Goal: Entertainment & Leisure: Consume media (video, audio)

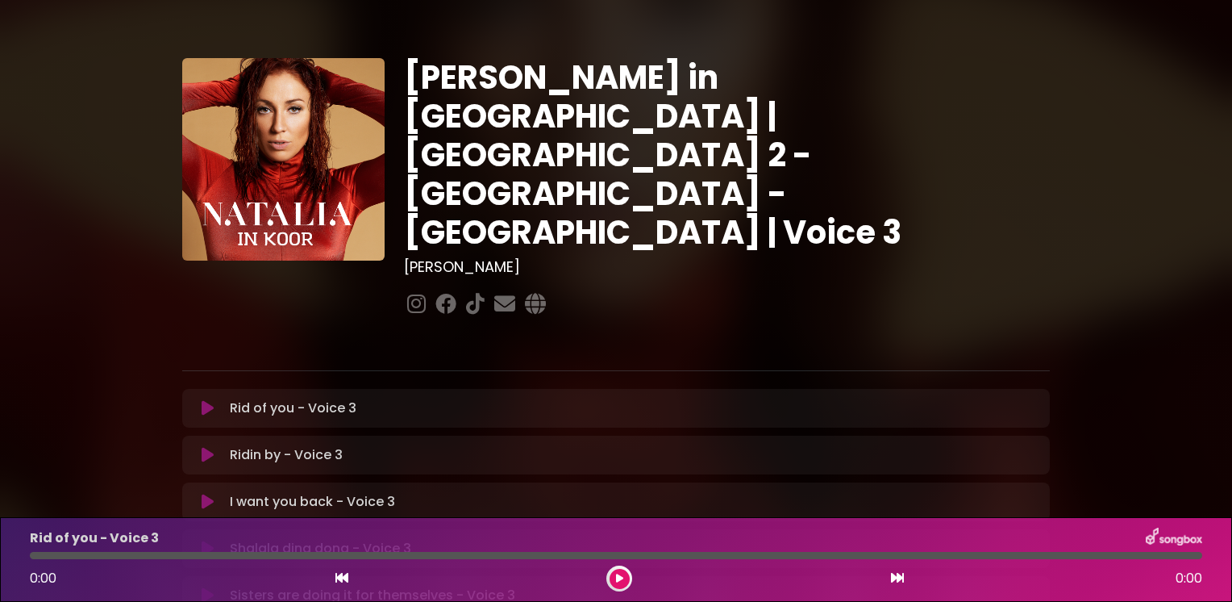
click at [96, 307] on div "[PERSON_NAME] in [GEOGRAPHIC_DATA] | [GEOGRAPHIC_DATA] 2 - [GEOGRAPHIC_DATA] - …" at bounding box center [616, 494] width 1064 height 950
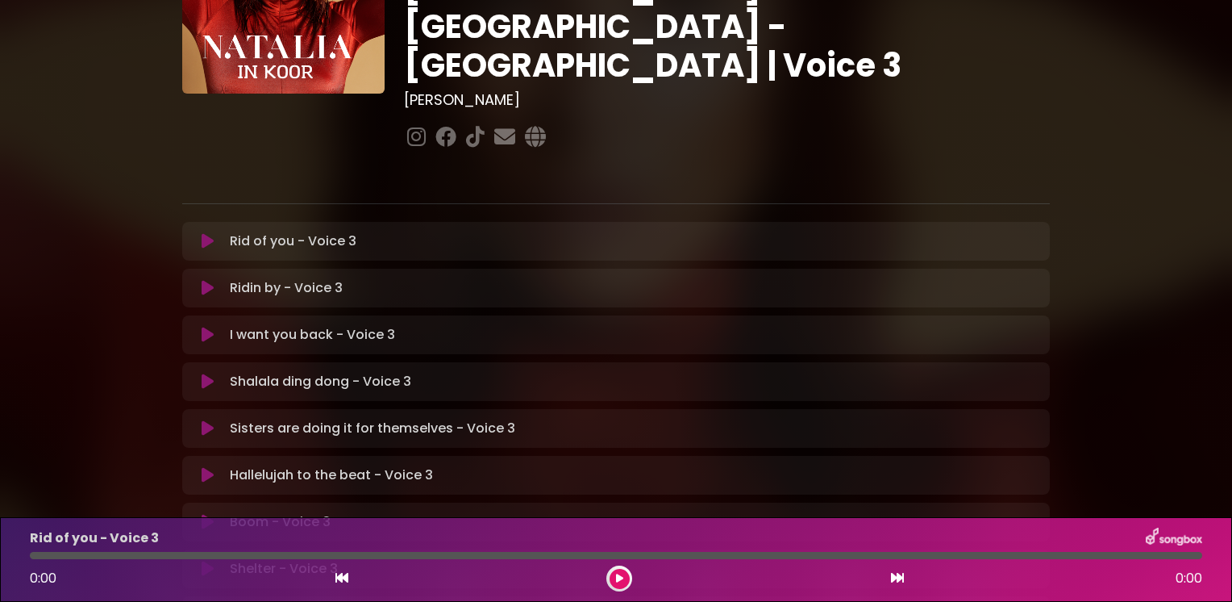
scroll to position [194, 0]
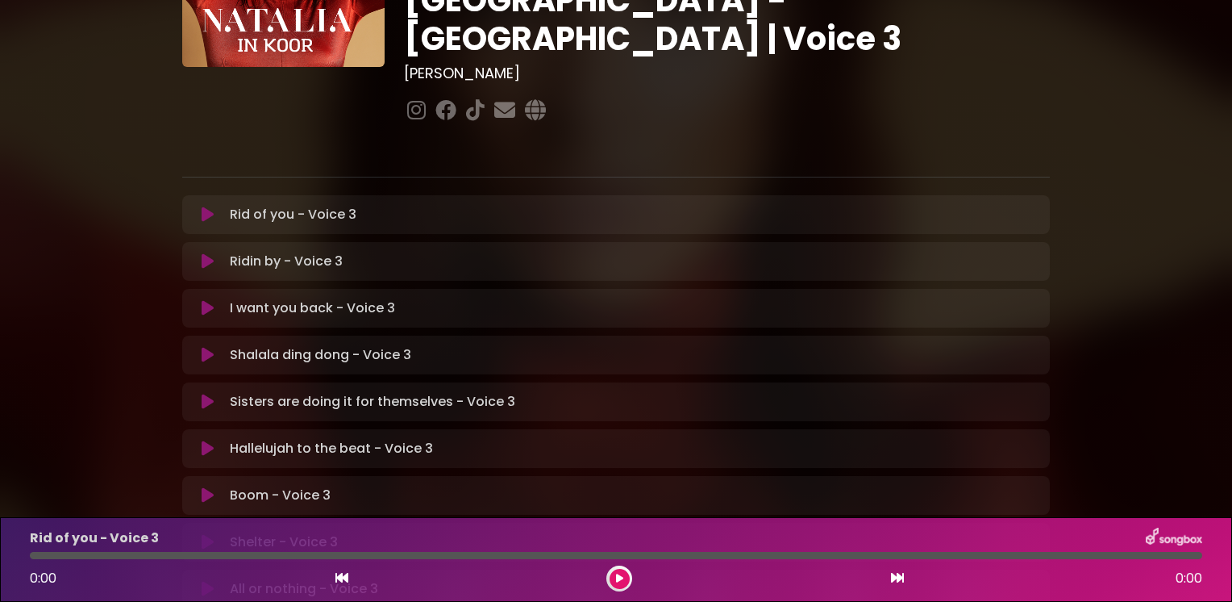
click at [200, 206] on button at bounding box center [207, 214] width 31 height 16
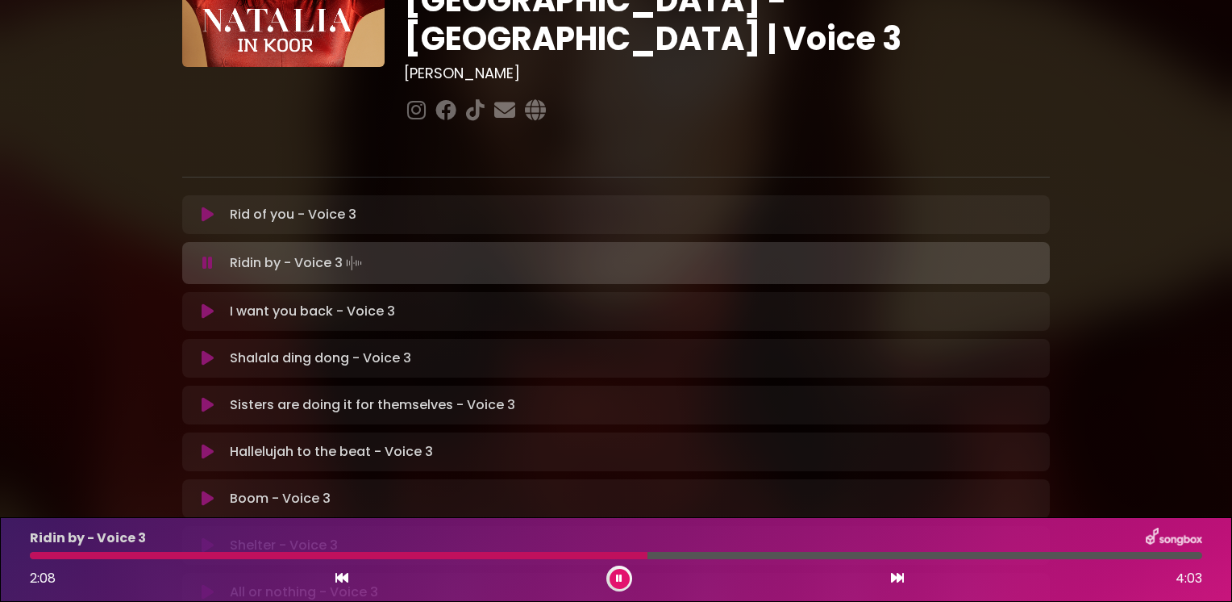
click at [199, 206] on button at bounding box center [207, 214] width 31 height 16
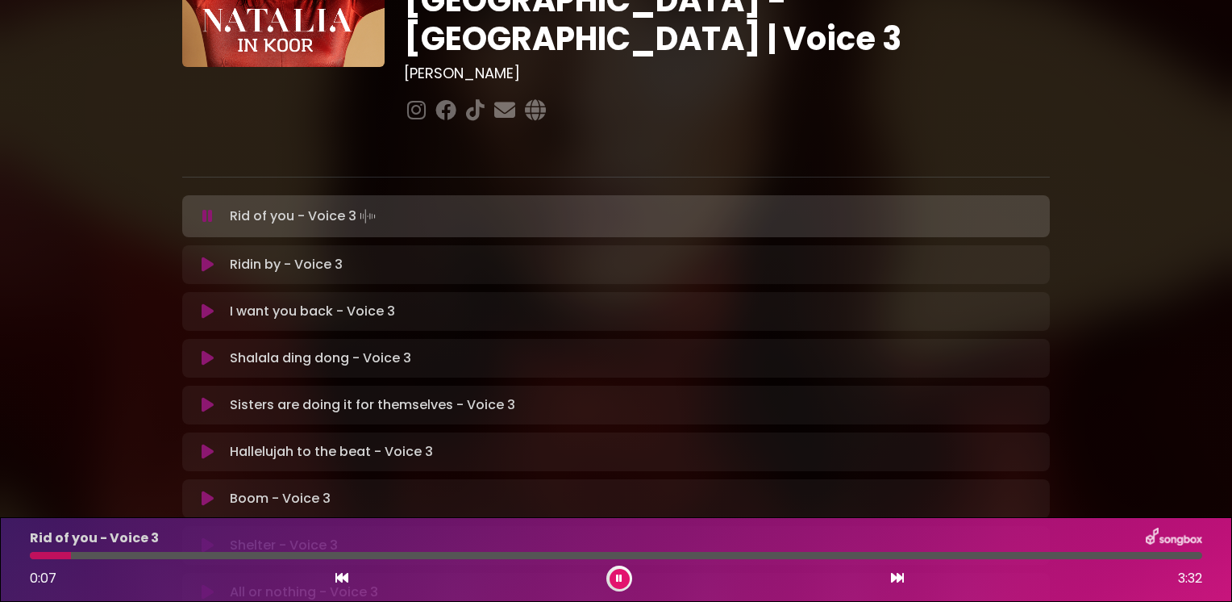
click at [206, 256] on icon at bounding box center [208, 264] width 12 height 16
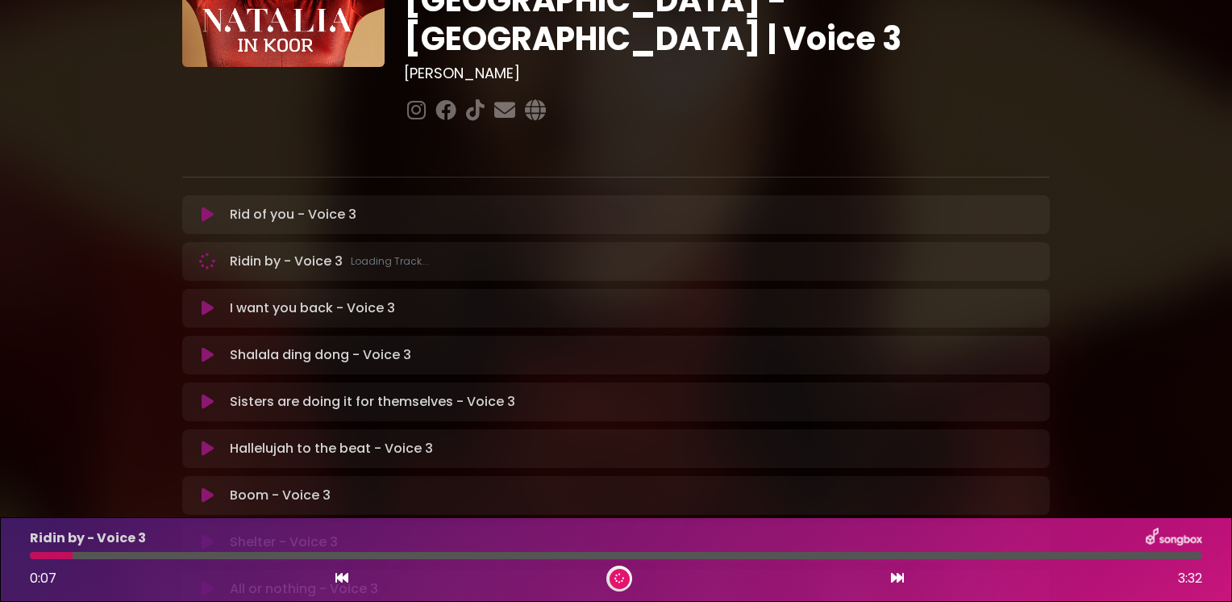
click at [206, 252] on icon at bounding box center [207, 261] width 18 height 18
click at [206, 253] on icon at bounding box center [207, 261] width 13 height 17
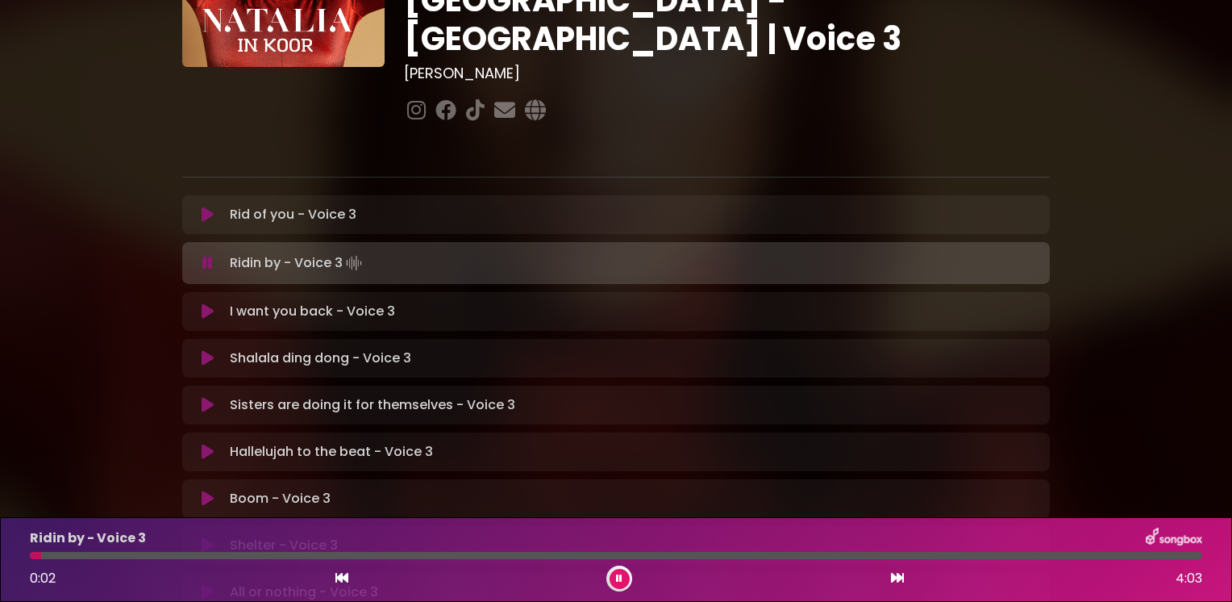
click at [539, 553] on div at bounding box center [616, 555] width 1172 height 7
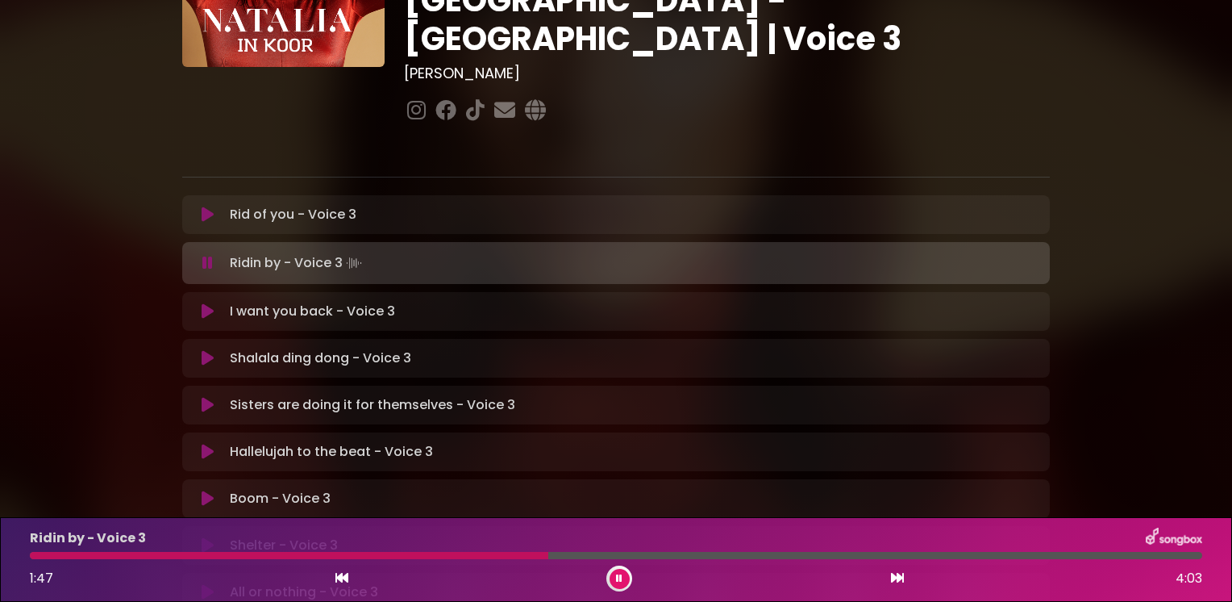
click at [660, 552] on div at bounding box center [616, 555] width 1172 height 7
click at [740, 556] on div at bounding box center [616, 555] width 1172 height 7
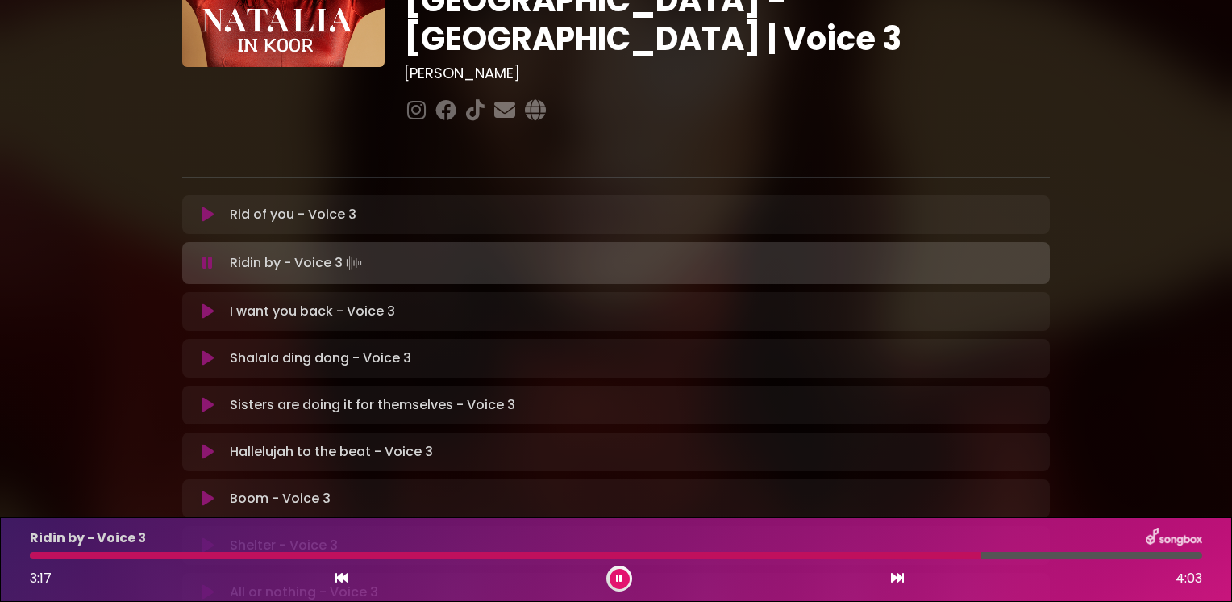
click at [94, 423] on div "[PERSON_NAME] in [GEOGRAPHIC_DATA] | [GEOGRAPHIC_DATA] 2 - [GEOGRAPHIC_DATA] - …" at bounding box center [616, 302] width 1064 height 953
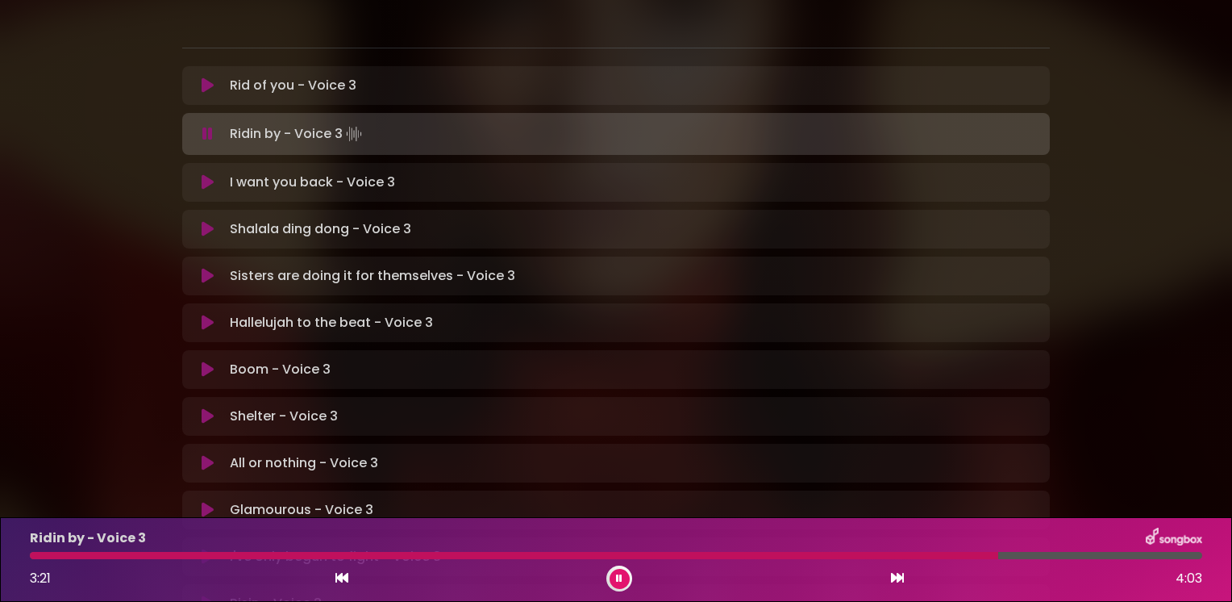
scroll to position [355, 0]
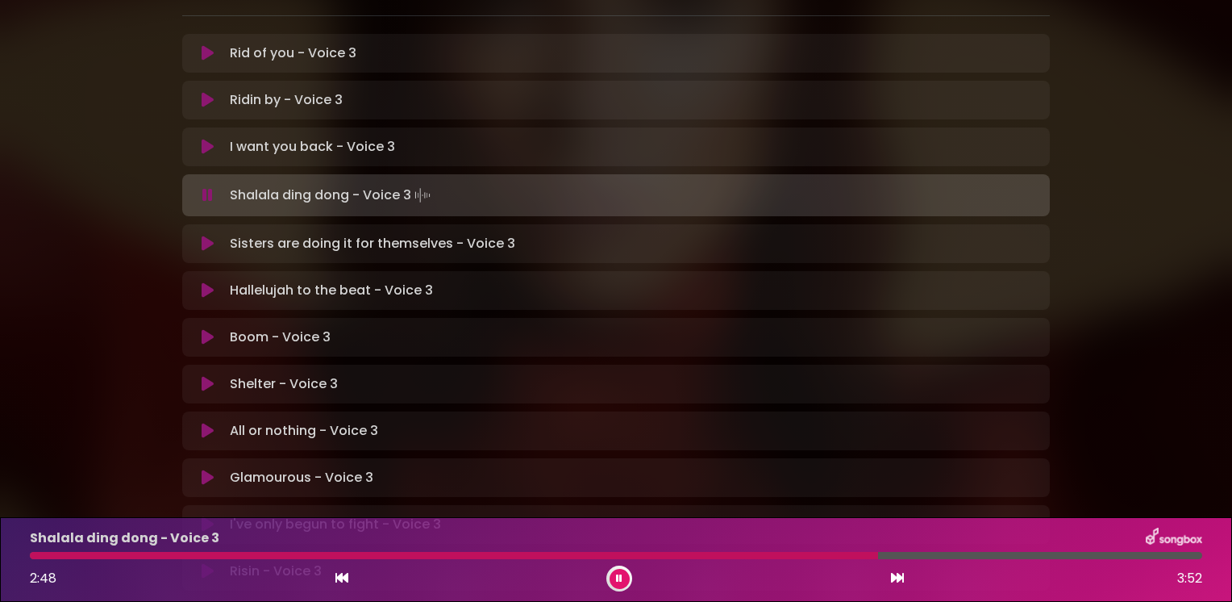
click at [69, 460] on div "[PERSON_NAME] in [GEOGRAPHIC_DATA] | [GEOGRAPHIC_DATA] 2 - [GEOGRAPHIC_DATA] - …" at bounding box center [616, 141] width 1232 height 953
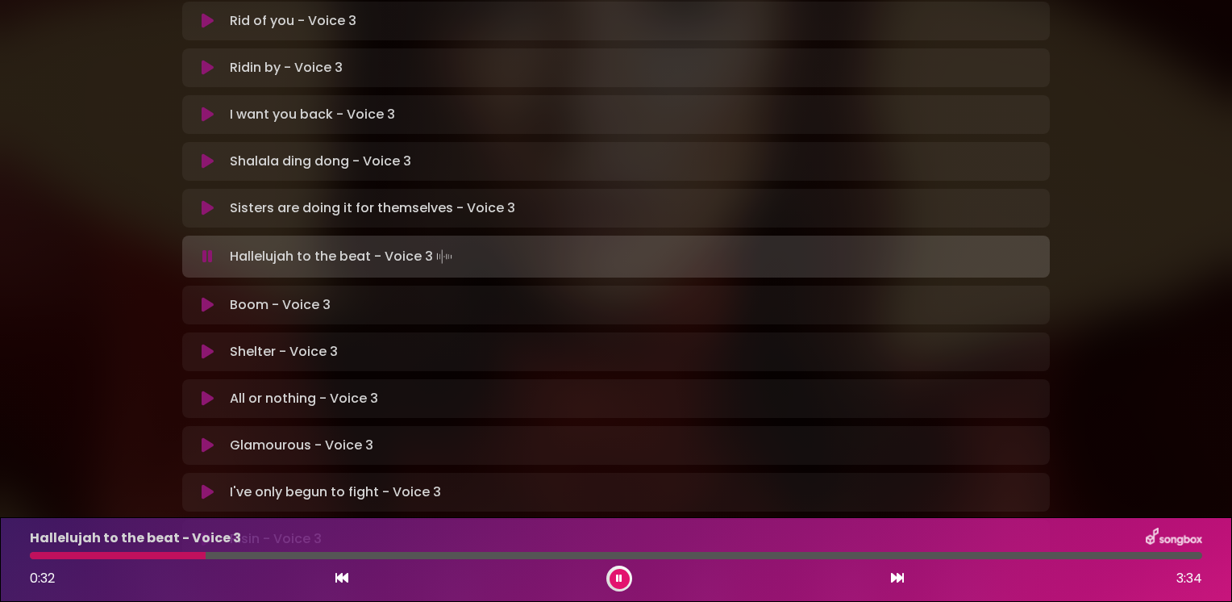
click at [70, 469] on div "[PERSON_NAME] in [GEOGRAPHIC_DATA] | [GEOGRAPHIC_DATA] 2 - [GEOGRAPHIC_DATA] - …" at bounding box center [616, 108] width 1232 height 953
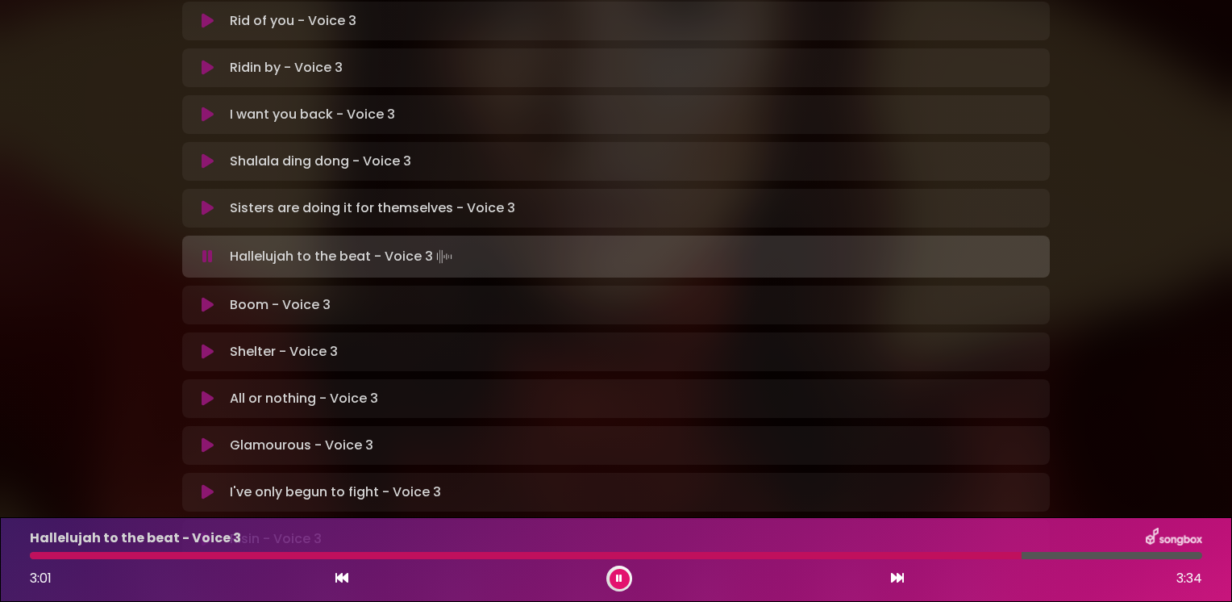
click at [204, 295] on div "Boom - Voice 3 Loading Track..." at bounding box center [616, 304] width 848 height 19
click at [200, 297] on button at bounding box center [207, 305] width 31 height 16
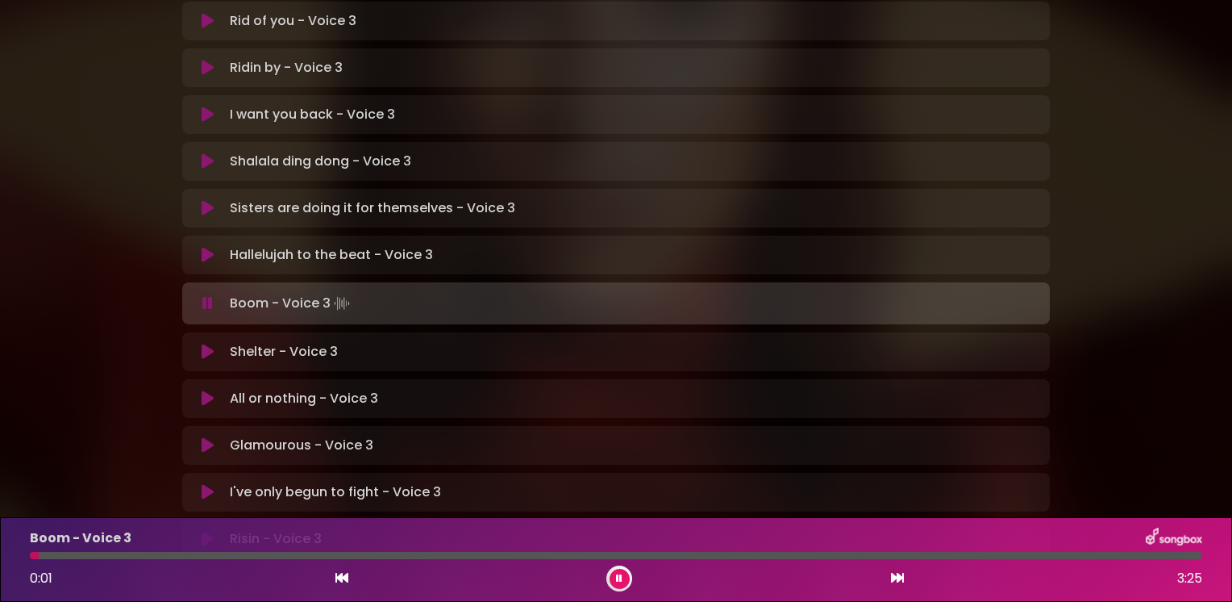
click at [143, 265] on div "[PERSON_NAME] in [GEOGRAPHIC_DATA] | [GEOGRAPHIC_DATA] 2 - [GEOGRAPHIC_DATA] - …" at bounding box center [616, 108] width 1064 height 953
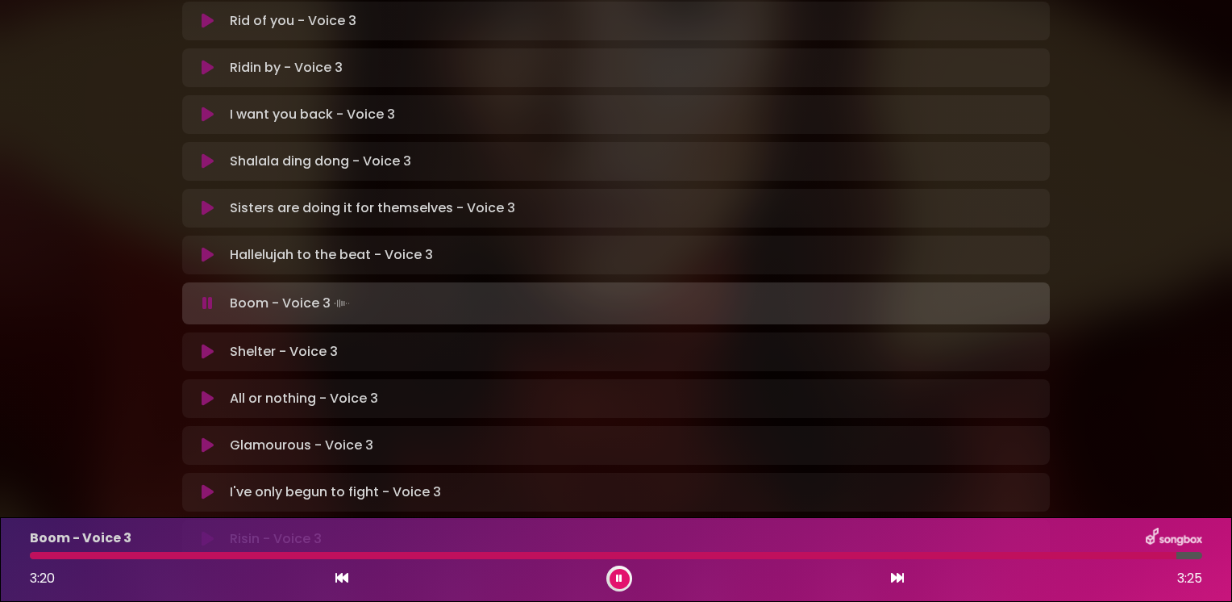
click at [200, 343] on button at bounding box center [207, 351] width 31 height 16
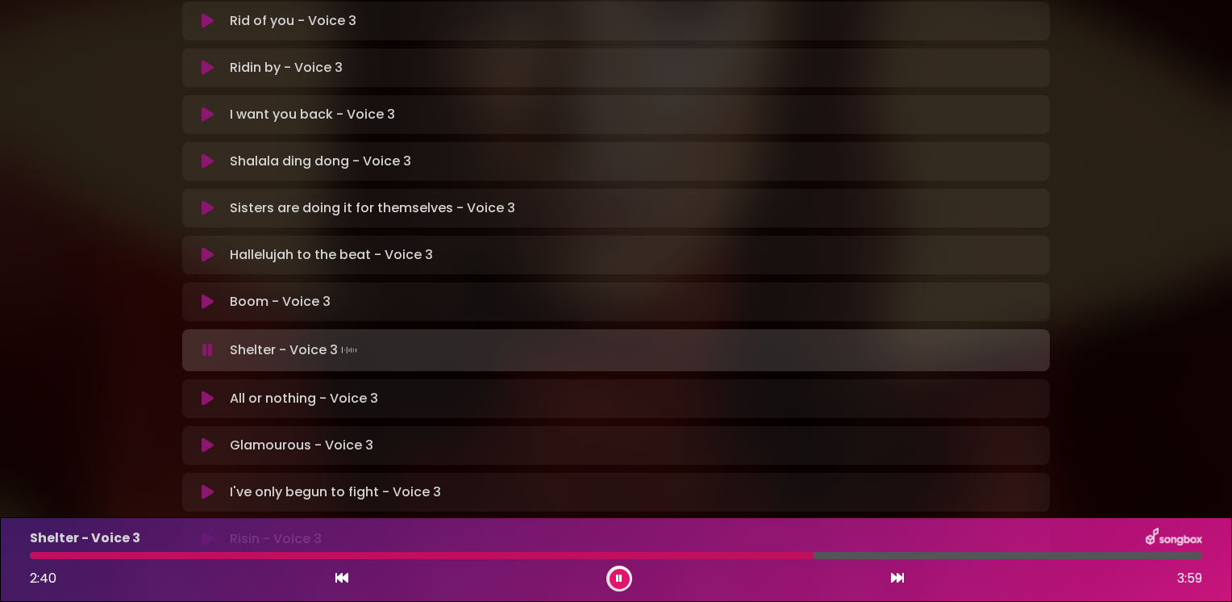
click at [197, 390] on button at bounding box center [207, 398] width 31 height 16
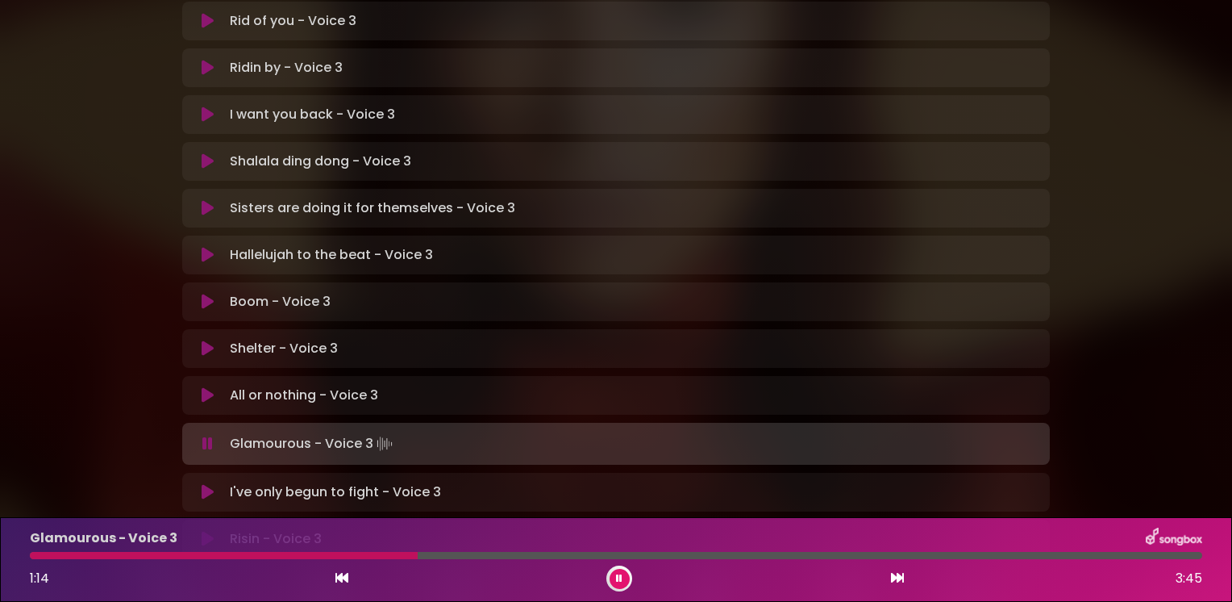
click at [613, 577] on button at bounding box center [620, 578] width 20 height 20
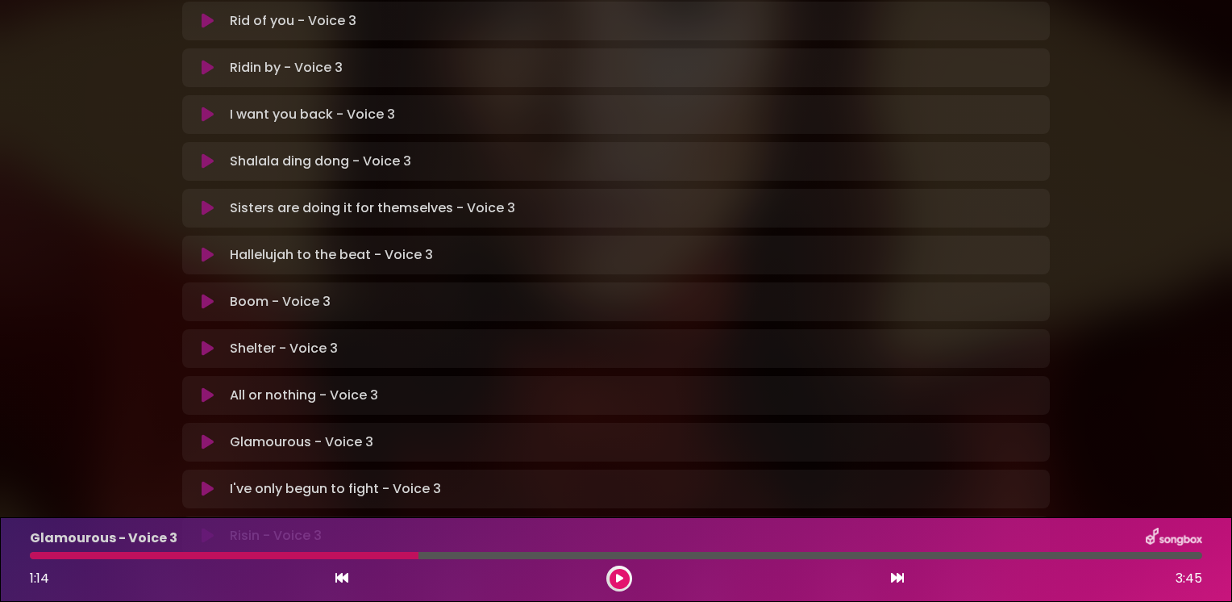
click at [613, 577] on button at bounding box center [620, 578] width 20 height 20
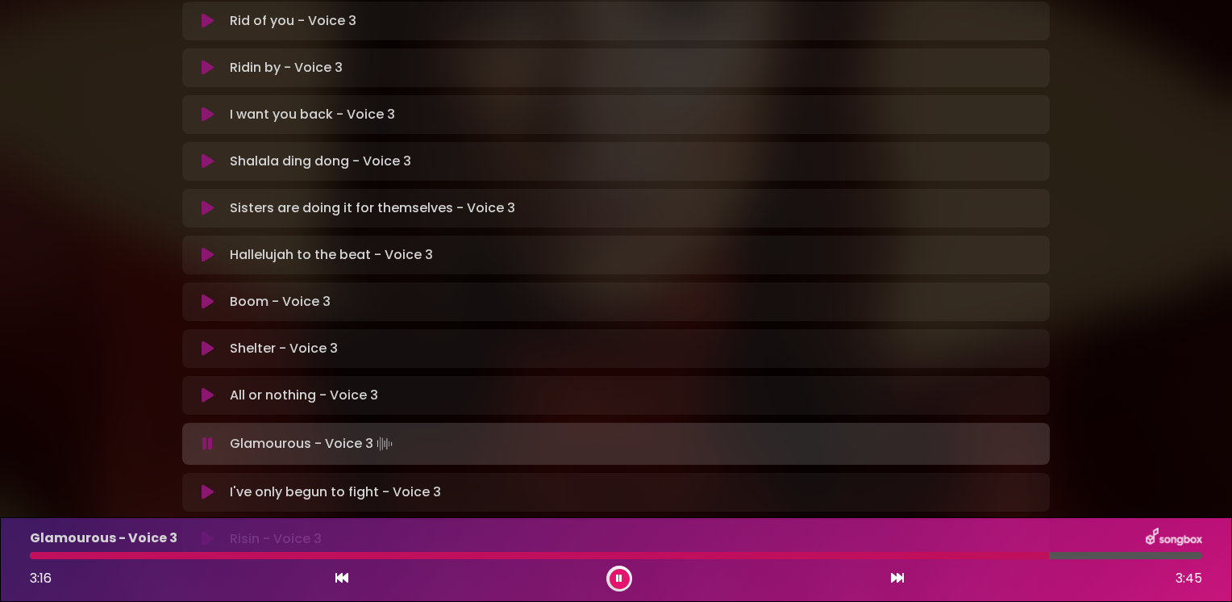
click at [202, 484] on icon at bounding box center [208, 492] width 12 height 16
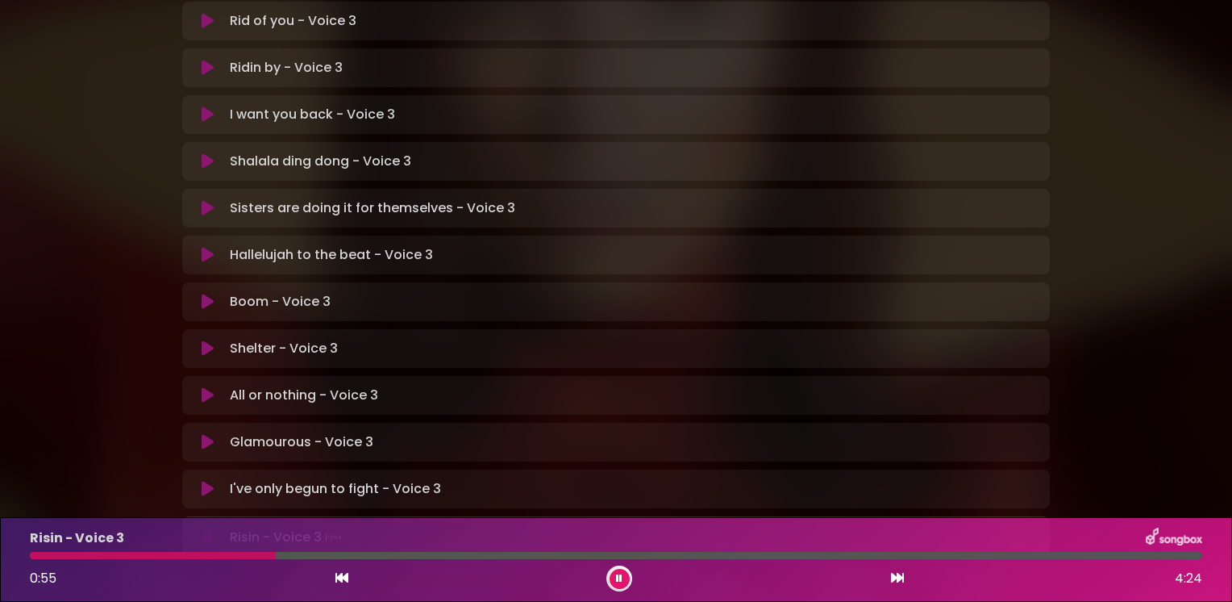
click at [94, 392] on div "[PERSON_NAME] in [GEOGRAPHIC_DATA] | [GEOGRAPHIC_DATA] 2 - [GEOGRAPHIC_DATA] - …" at bounding box center [616, 108] width 1064 height 953
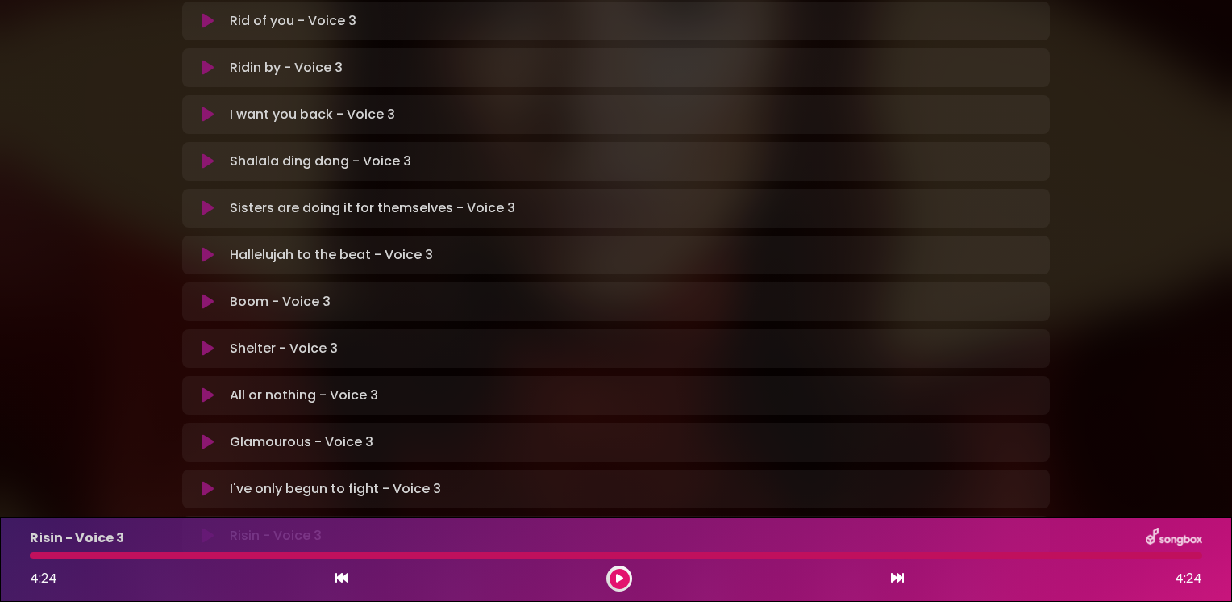
click at [94, 398] on div "[PERSON_NAME] in [GEOGRAPHIC_DATA] | [GEOGRAPHIC_DATA] 2 - [GEOGRAPHIC_DATA] - …" at bounding box center [616, 107] width 1064 height 950
